Goal: Information Seeking & Learning: Find specific fact

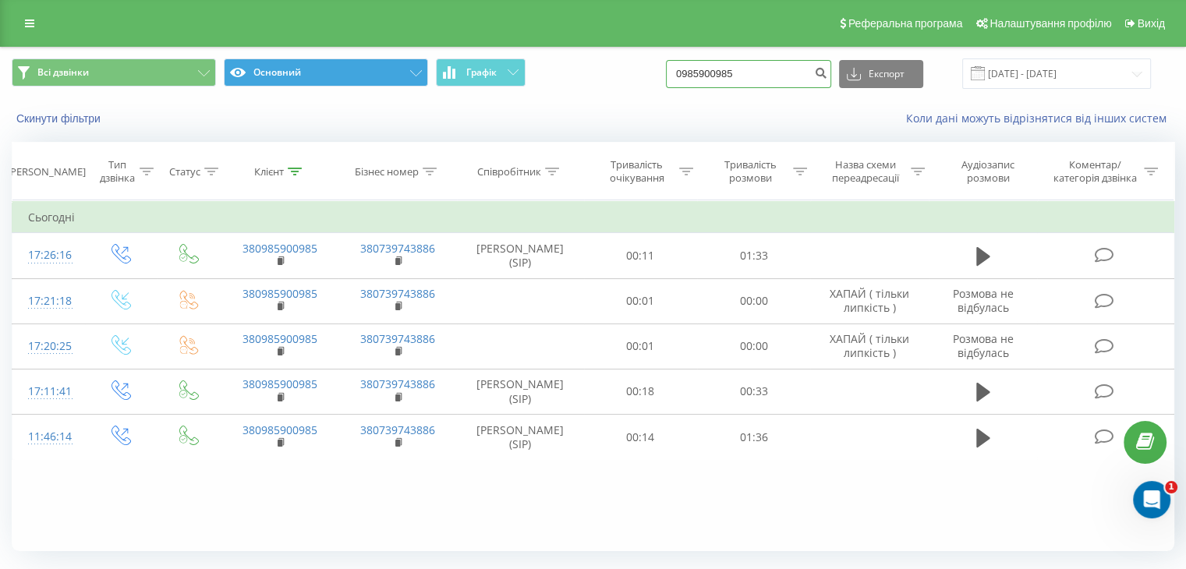
drag, startPoint x: 774, startPoint y: 82, endPoint x: 299, endPoint y: 58, distance: 474.7
click at [300, 59] on div "Всі дзвінки Основний Графік 0985900985 Експорт .csv .xls .xlsx 20.05.2025 - 20.…" at bounding box center [593, 73] width 1163 height 30
paste input "634551456"
type input "0634551456"
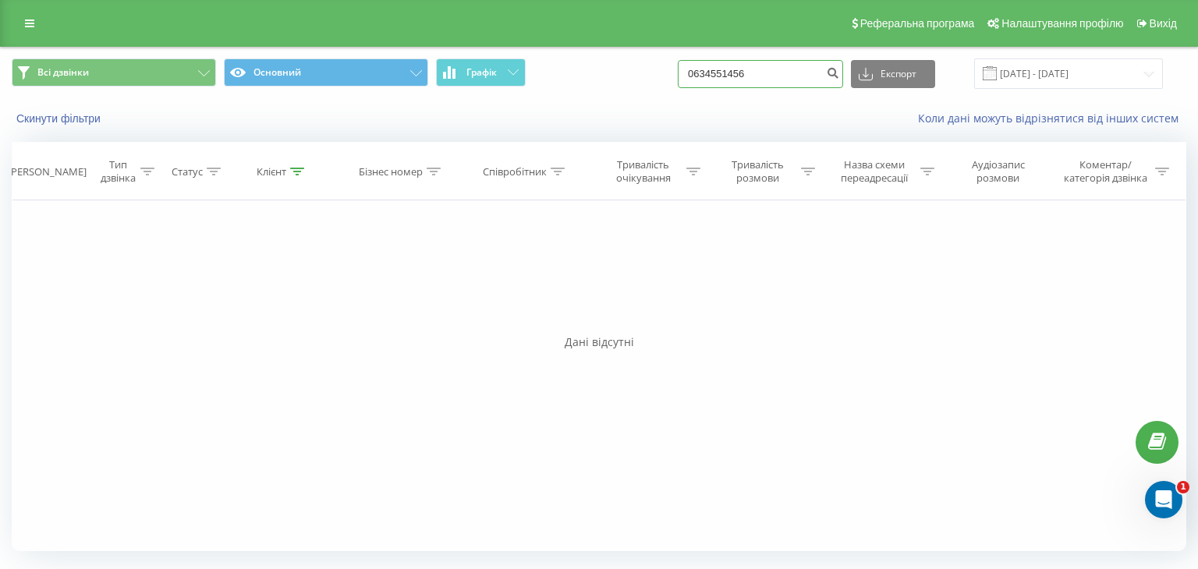
click at [745, 76] on input "0634551456" at bounding box center [760, 74] width 165 height 28
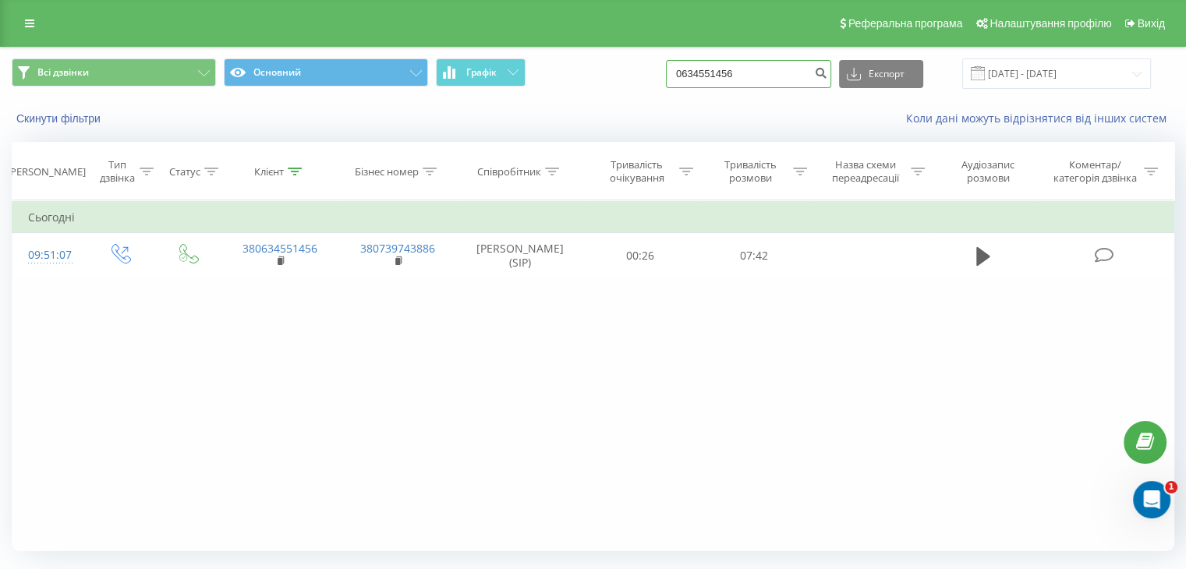
drag, startPoint x: 770, startPoint y: 73, endPoint x: 395, endPoint y: 108, distance: 377.5
click at [395, 108] on div "Всі дзвінки Основний Графік 0634551456 Експорт .csv .xls .xlsx [DATE] - [DATE] …" at bounding box center [593, 93] width 1185 height 90
paste input "380661950220"
drag, startPoint x: 708, startPoint y: 69, endPoint x: 661, endPoint y: 82, distance: 48.6
click at [661, 82] on div "Всі дзвінки Основний Графік 380661950220 Експорт .csv .xls .xlsx 21.05.2025 - 2…" at bounding box center [593, 73] width 1163 height 30
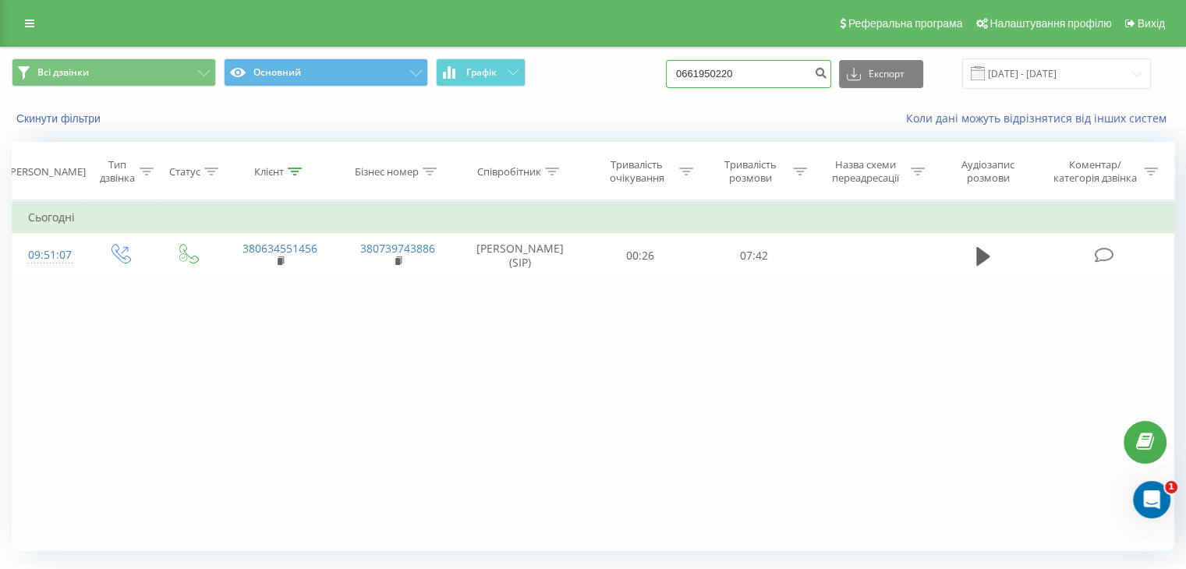
type input "0661950220"
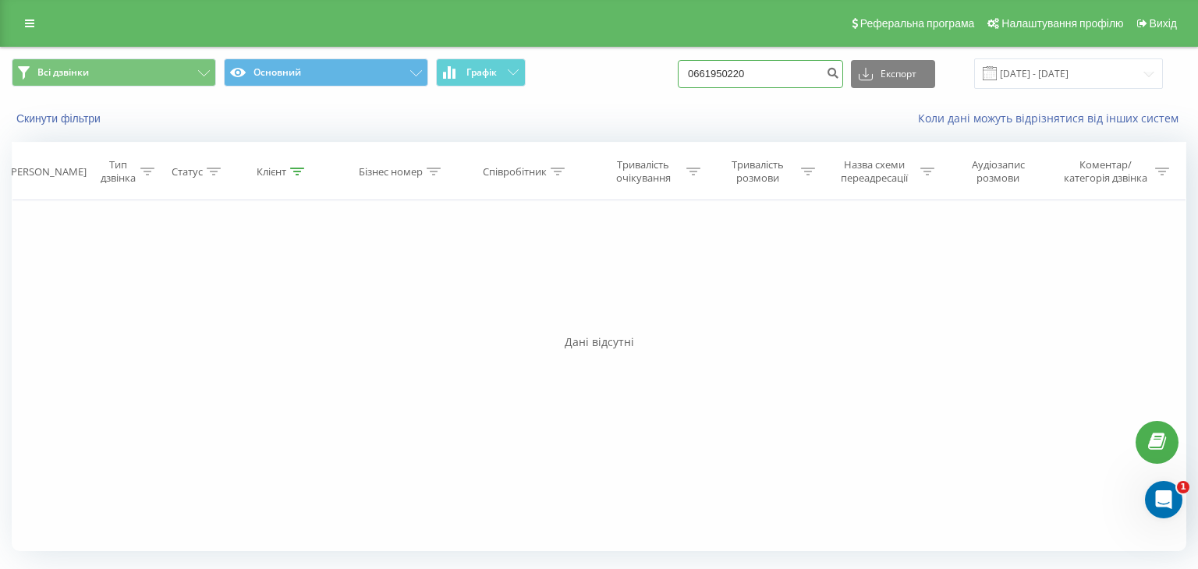
click at [745, 73] on input "0661950220" at bounding box center [760, 74] width 165 height 28
paste input "34551456"
type input "0634551456"
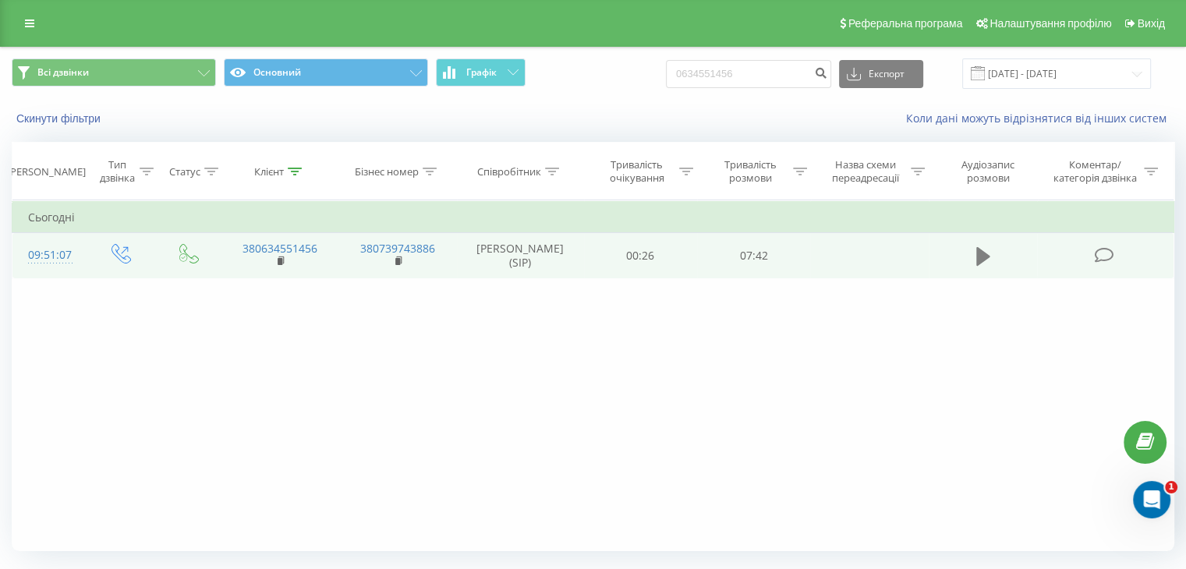
click at [984, 255] on icon at bounding box center [983, 256] width 14 height 19
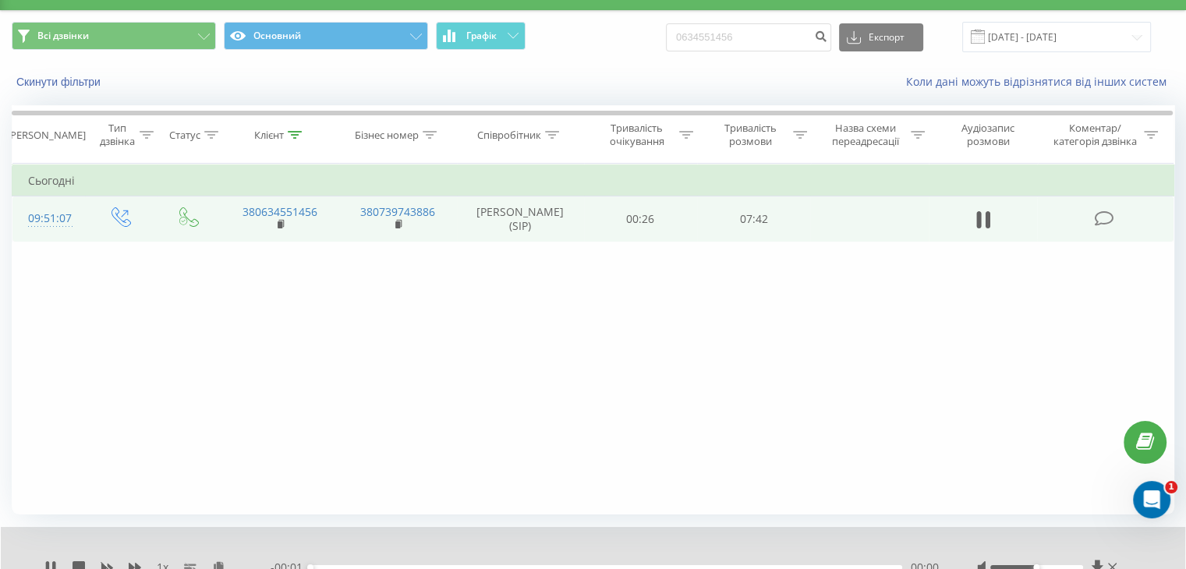
scroll to position [100, 0]
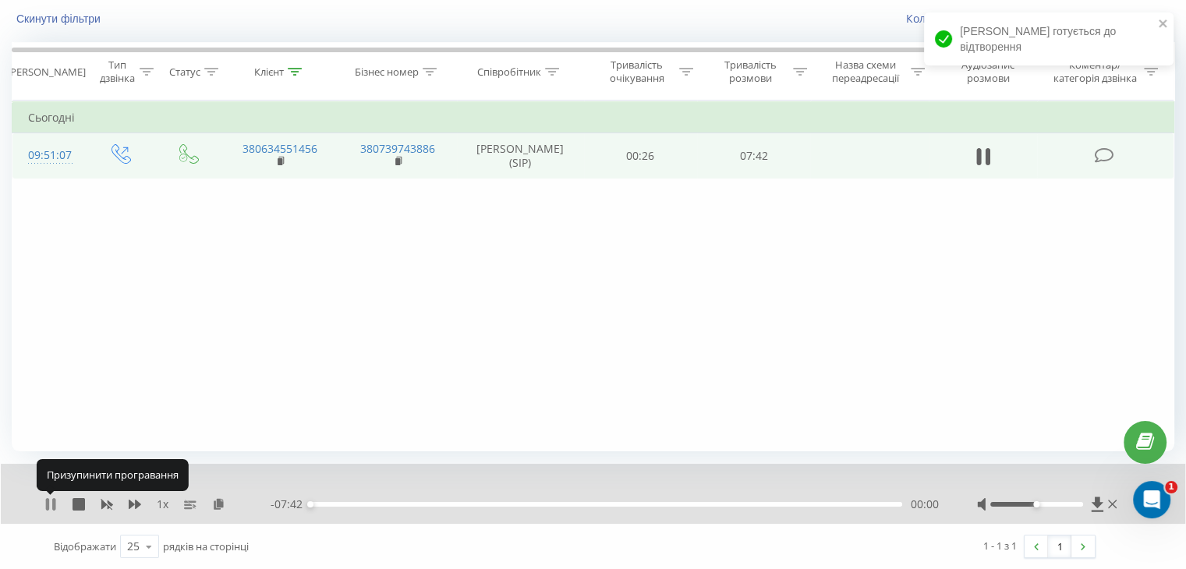
click at [48, 507] on icon at bounding box center [47, 504] width 3 height 12
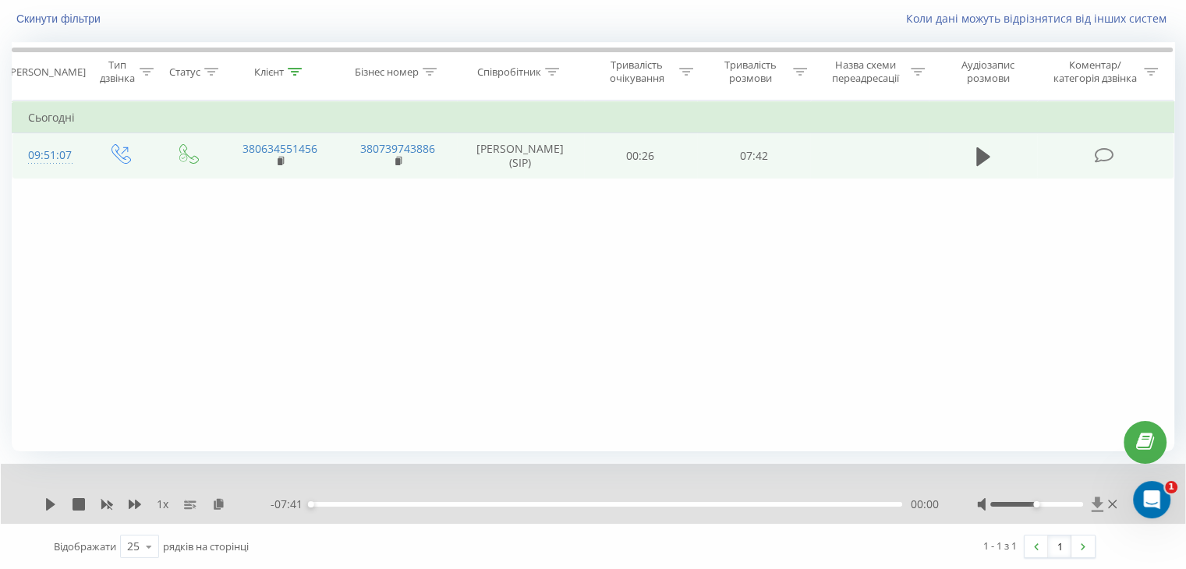
click at [1095, 497] on icon at bounding box center [1097, 504] width 12 height 15
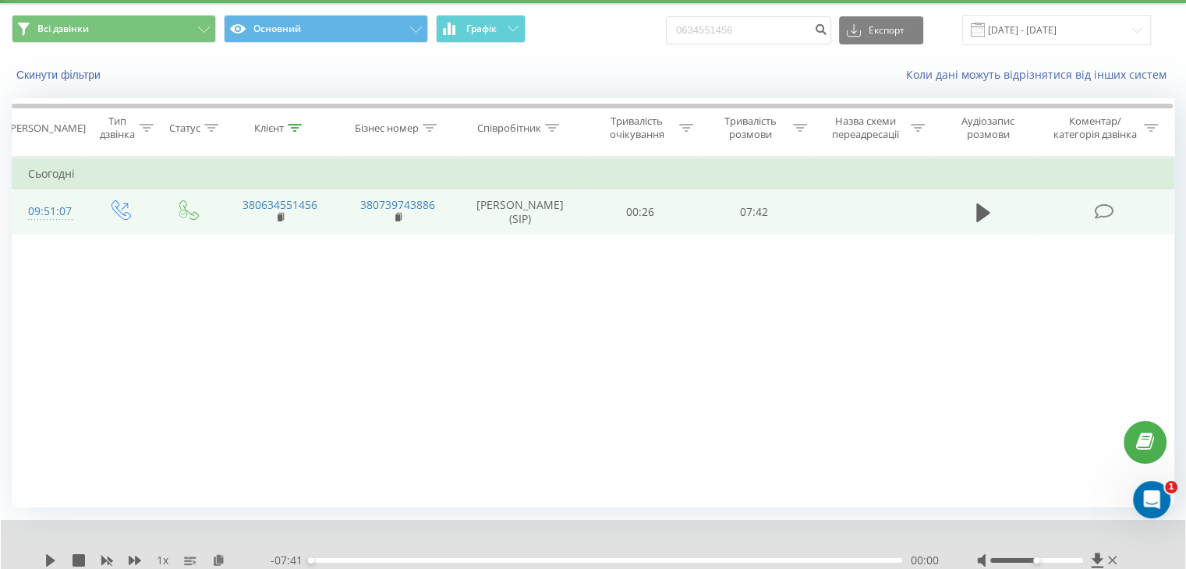
scroll to position [0, 0]
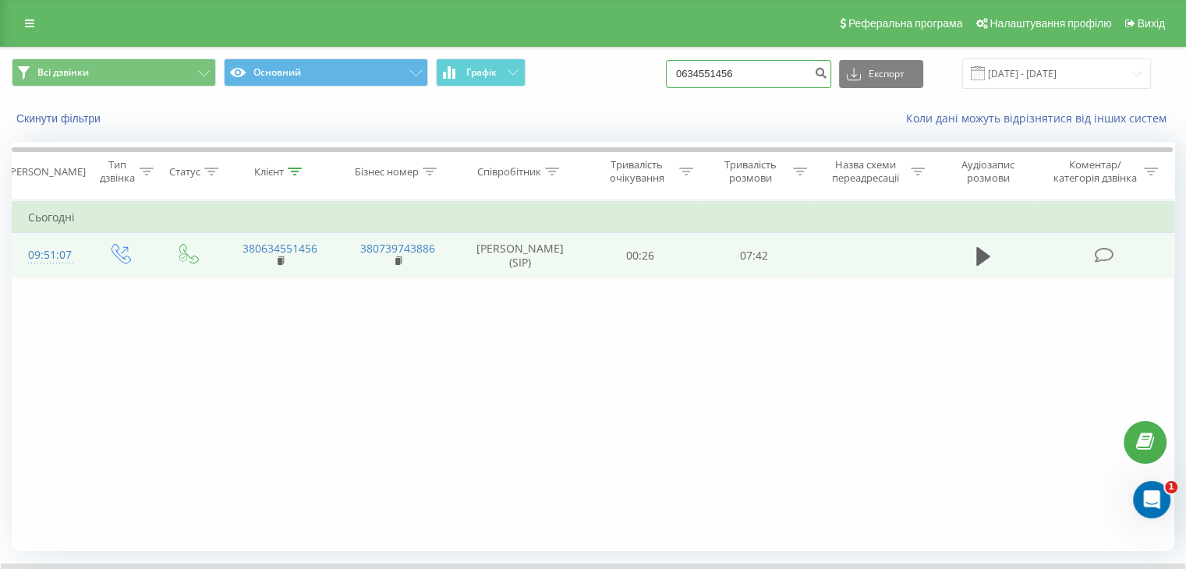
drag, startPoint x: 770, startPoint y: 73, endPoint x: 319, endPoint y: 100, distance: 452.3
click at [319, 100] on div "Всі дзвінки Основний Графік 0634551456 Експорт .csv .xls .xlsx 21.05.2025 - 21.…" at bounding box center [593, 93] width 1185 height 90
paste input "938494579"
type input "0938494579"
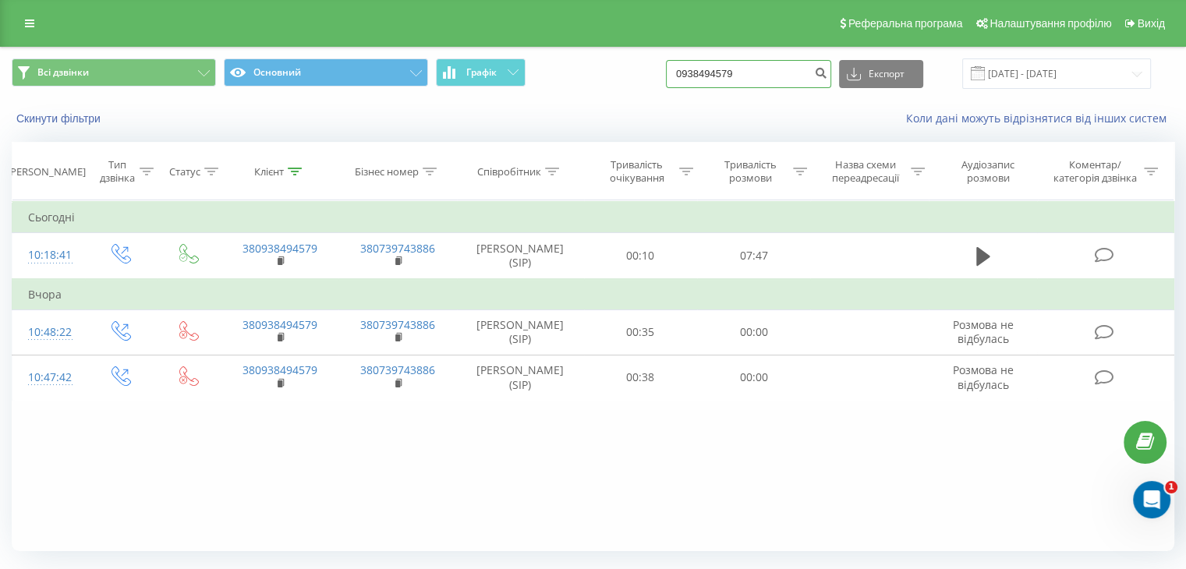
click at [779, 75] on input "0938494579" at bounding box center [748, 74] width 165 height 28
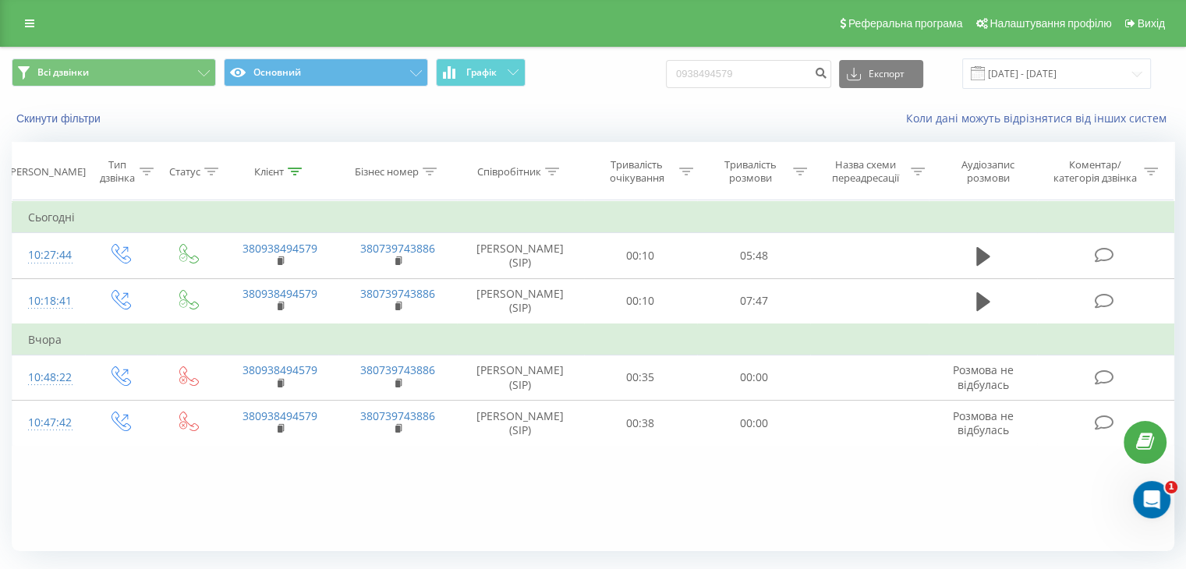
click at [852, 480] on div "Фільтрувати за умовою Дорівнює Введіть значення Скасувати OK Фільтрувати за умо…" at bounding box center [593, 375] width 1163 height 351
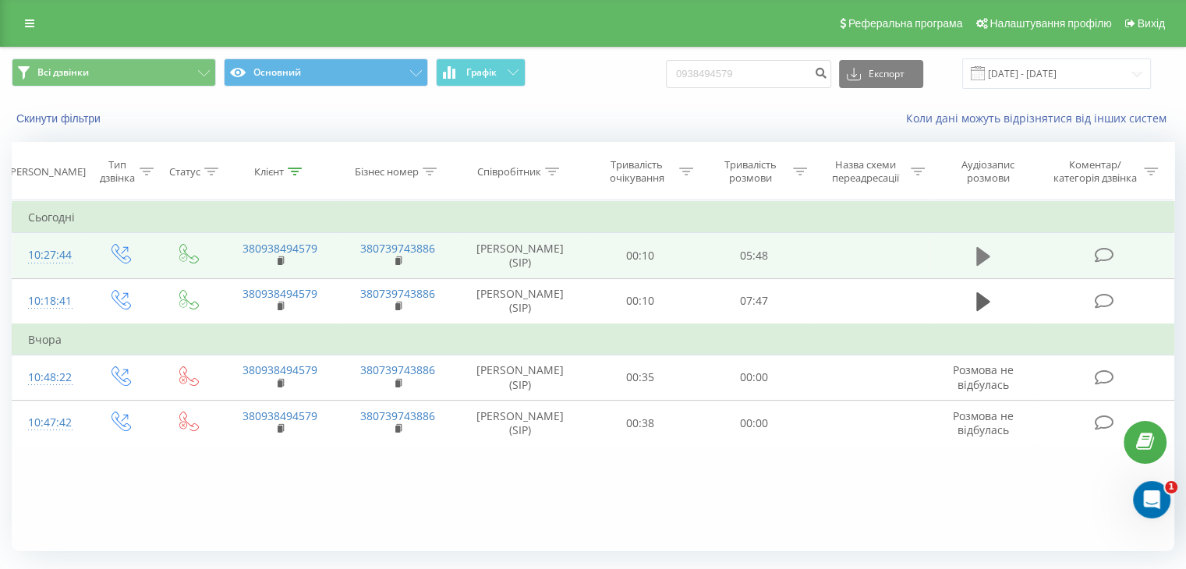
click at [977, 250] on icon at bounding box center [983, 256] width 14 height 19
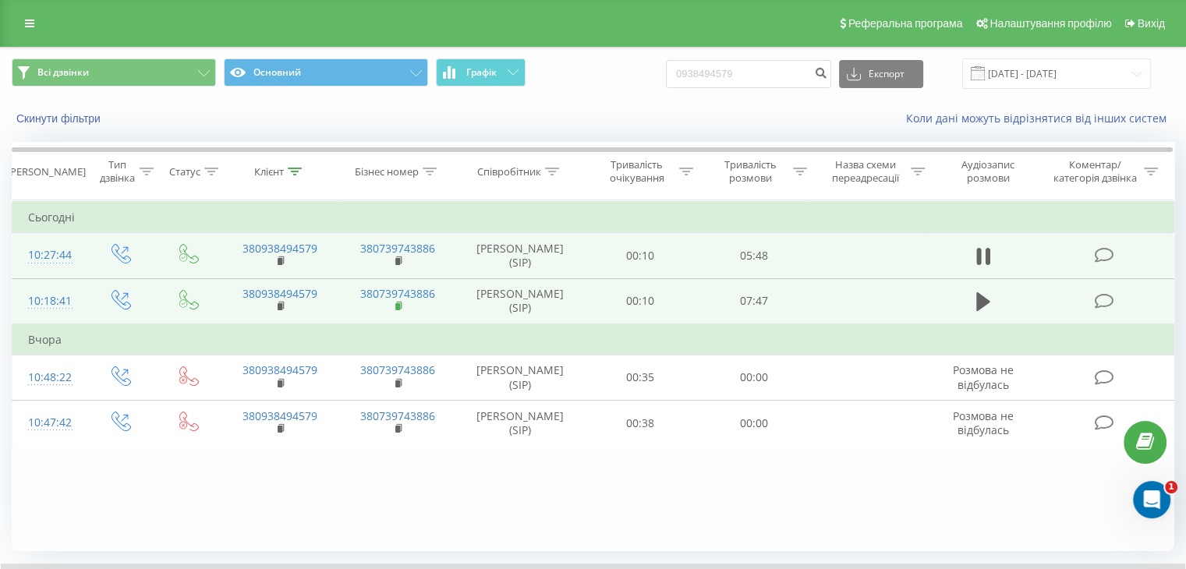
scroll to position [100, 0]
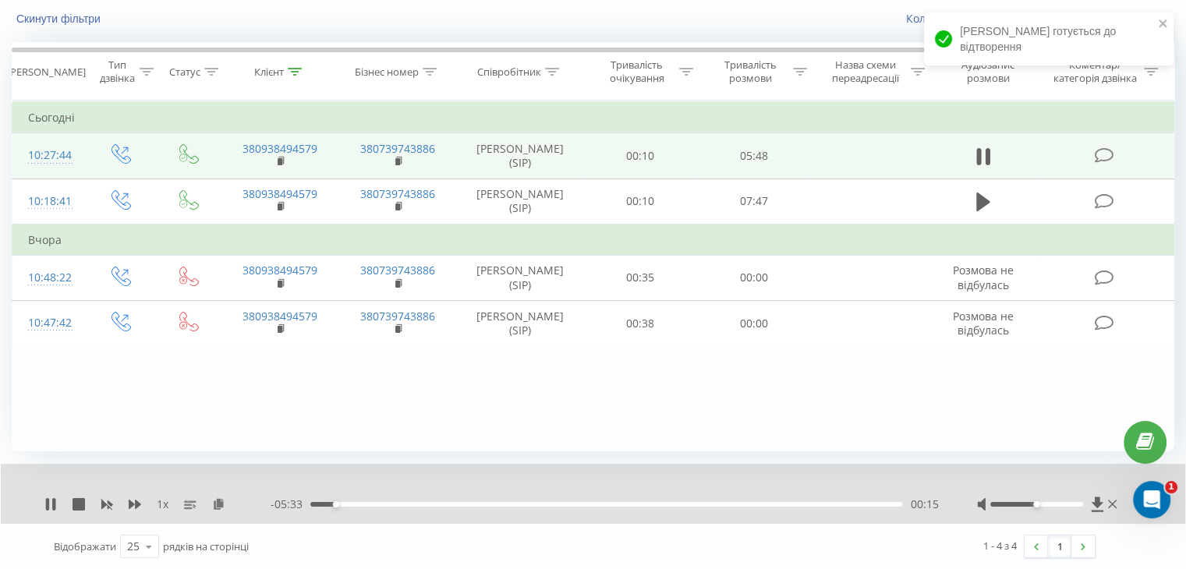
click at [3, 404] on div "Всі дзвінки Основний Графік 0938494579 Експорт .csv .xls .xlsx 21.05.2025 - 21.…" at bounding box center [593, 258] width 1186 height 623
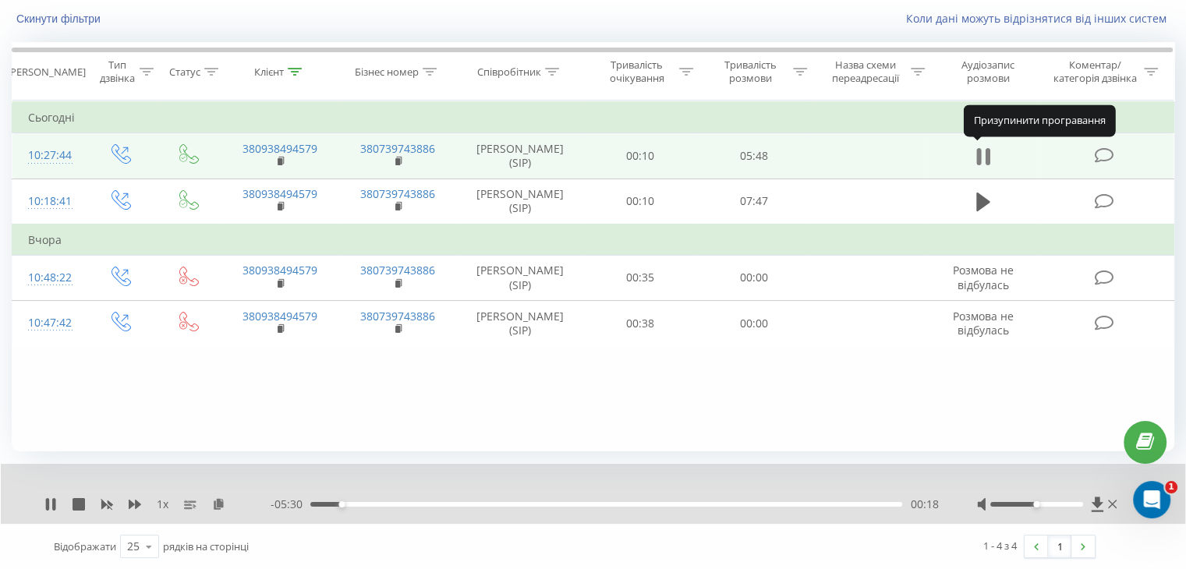
click at [986, 148] on icon at bounding box center [987, 156] width 5 height 17
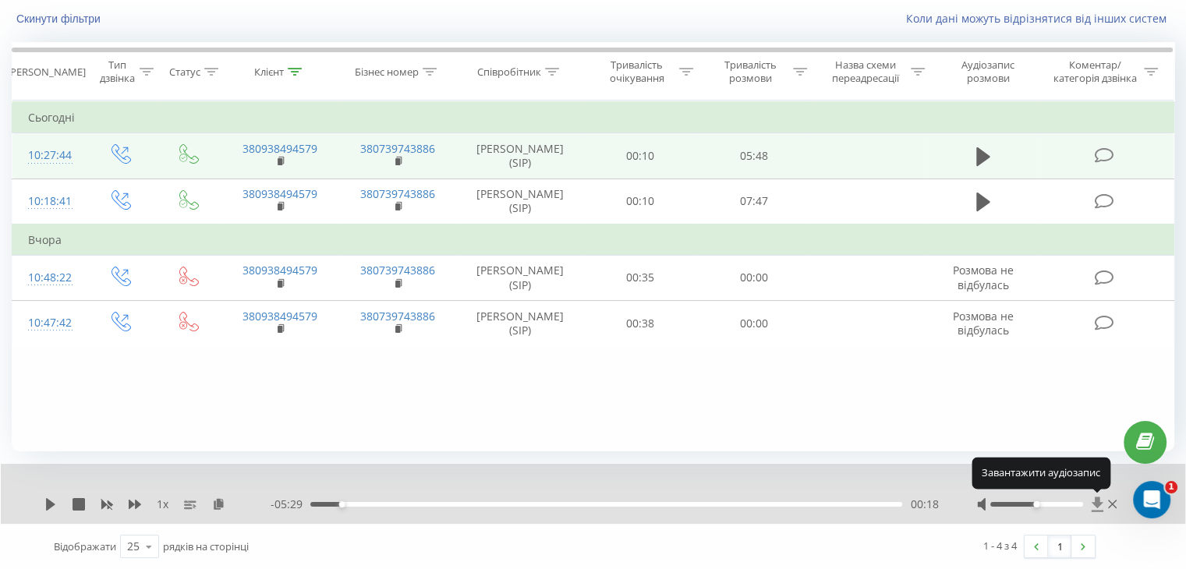
click at [1099, 501] on icon at bounding box center [1097, 504] width 12 height 15
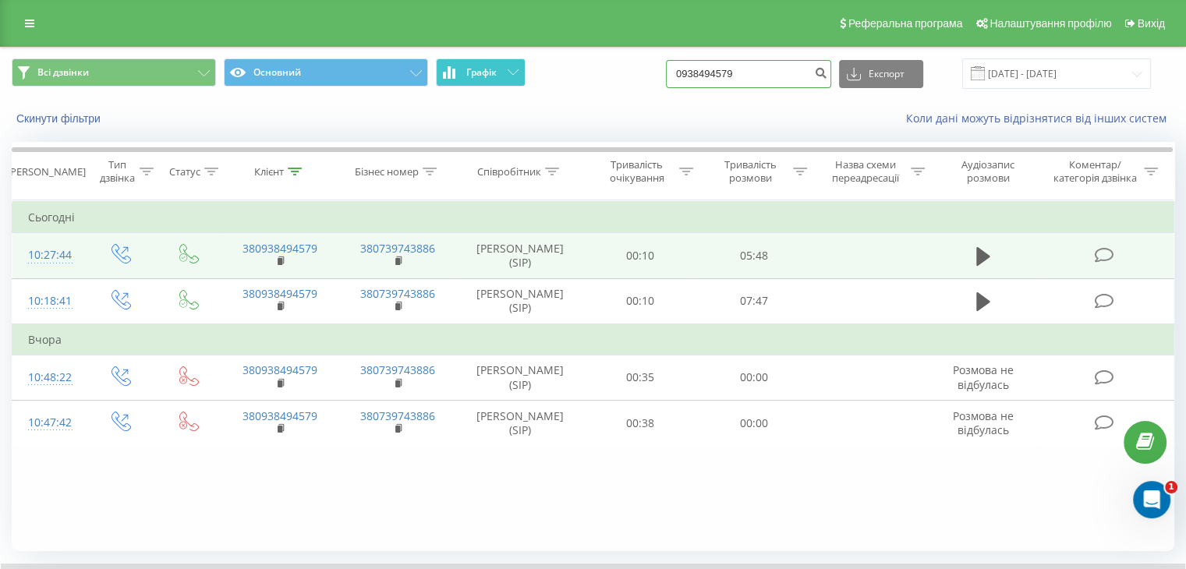
drag, startPoint x: 802, startPoint y: 80, endPoint x: 483, endPoint y: 73, distance: 318.2
click at [526, 77] on div "Всі дзвінки Основний Графік 0938494579 Експорт .csv .xls .xlsx 21.05.2025 - 21.…" at bounding box center [593, 73] width 1163 height 30
paste input "380990626107"
drag, startPoint x: 708, startPoint y: 74, endPoint x: 663, endPoint y: 79, distance: 45.5
click at [663, 79] on div "Всі дзвінки Основний Графік 380990626107 Експорт .csv .xls .xlsx 21.05.2025 - 2…" at bounding box center [593, 73] width 1163 height 30
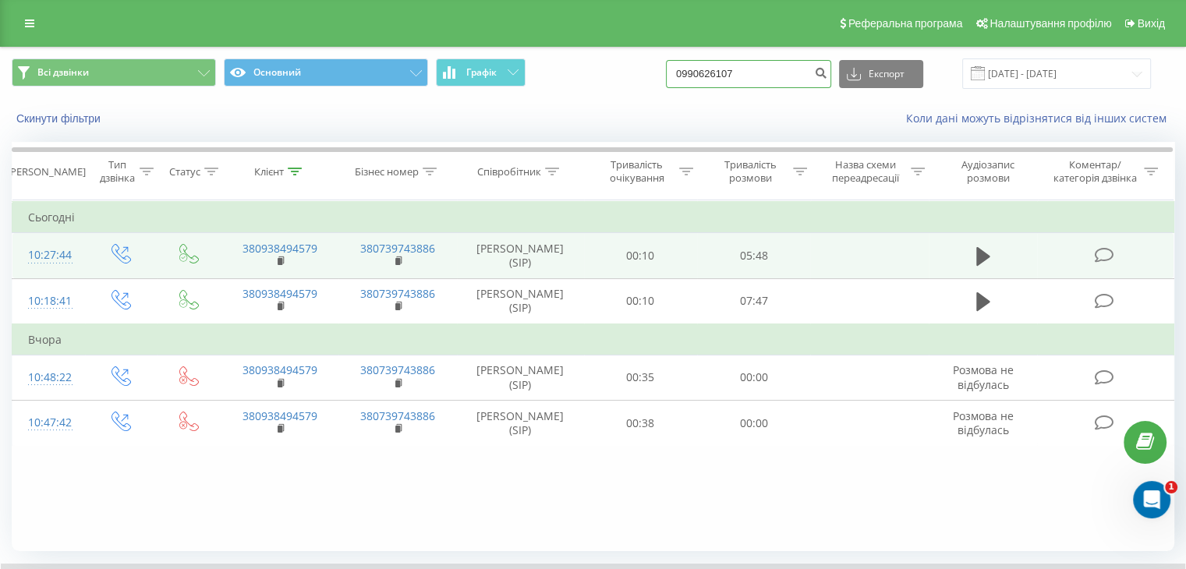
type input "0990626107"
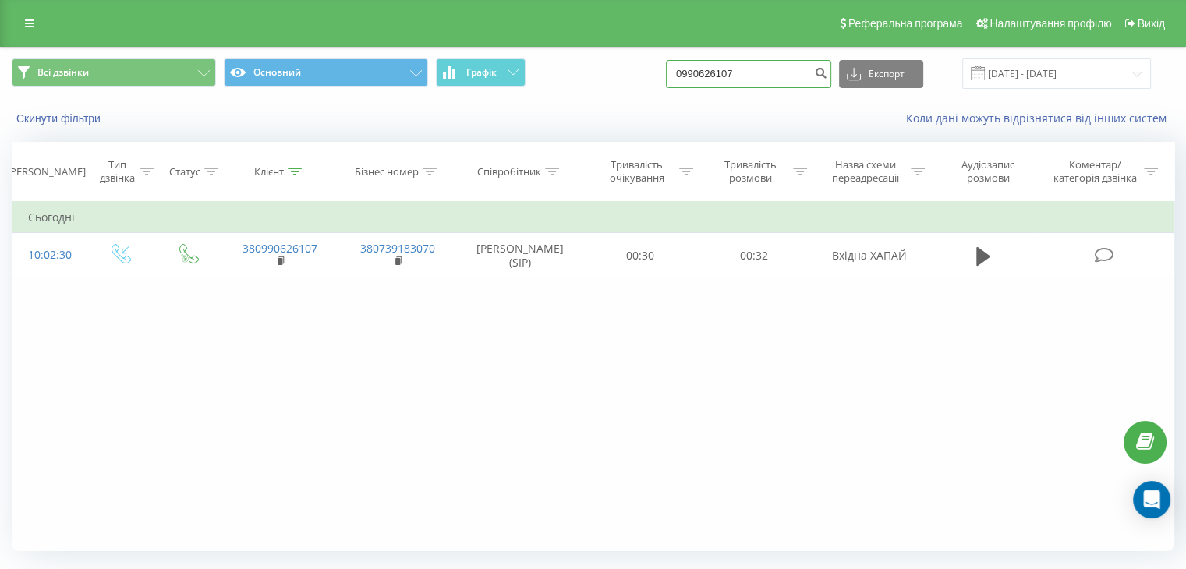
click at [726, 70] on input "0990626107" at bounding box center [748, 74] width 165 height 28
